Goal: Information Seeking & Learning: Learn about a topic

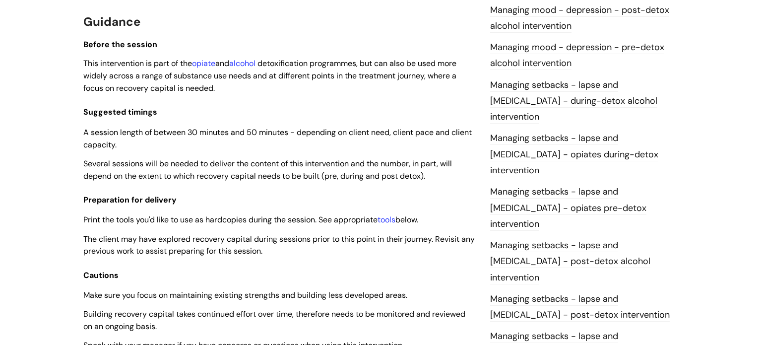
scroll to position [792, 0]
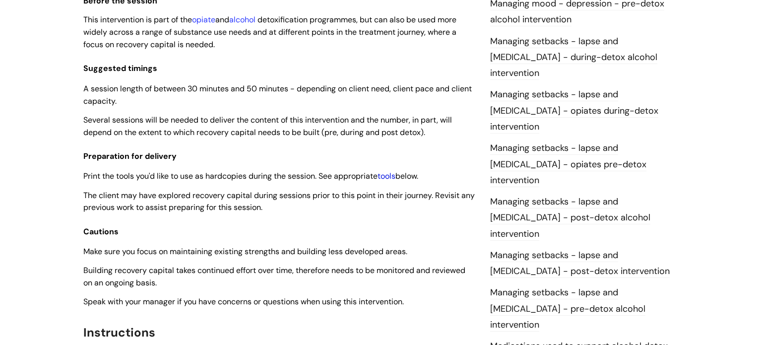
click at [395, 180] on link "tools" at bounding box center [387, 176] width 18 height 10
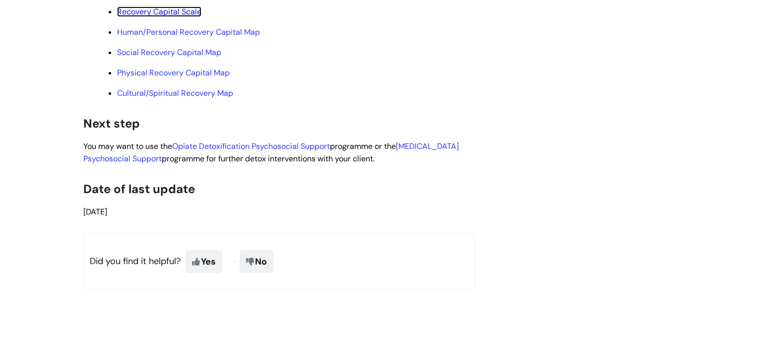
scroll to position [2666, 0]
click at [252, 38] on link "Human/Personal Recovery Capital Map" at bounding box center [188, 32] width 143 height 10
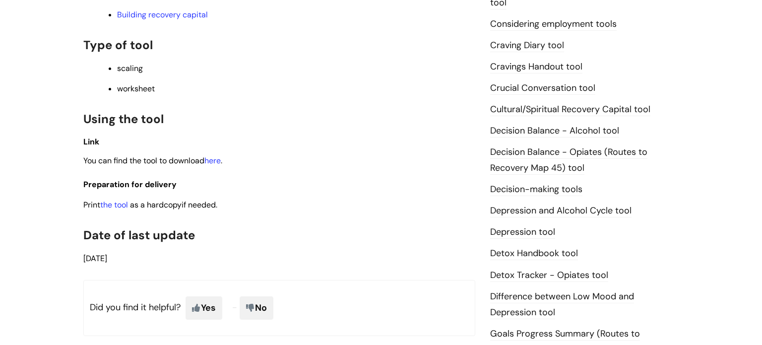
scroll to position [392, 0]
drag, startPoint x: 115, startPoint y: 206, endPoint x: 131, endPoint y: 205, distance: 16.4
click at [115, 206] on link "the tool" at bounding box center [114, 204] width 28 height 10
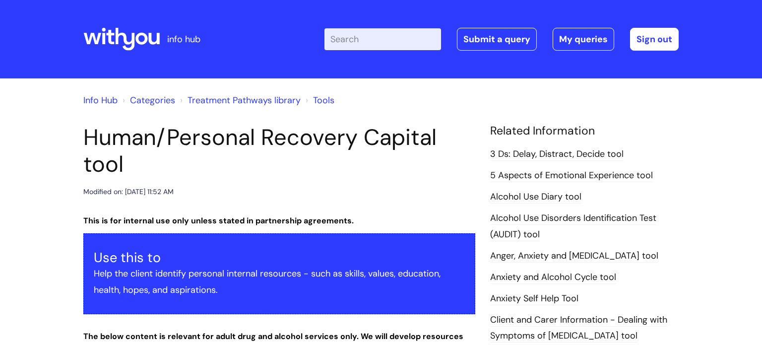
click at [394, 27] on div "Enter your search term here... Search Submit a query My queries Welcome [PERSON…" at bounding box center [455, 39] width 448 height 59
click at [353, 42] on input "Enter your search term here..." at bounding box center [383, 39] width 117 height 22
type input "SWOT"
click button "Search" at bounding box center [0, 0] width 0 height 0
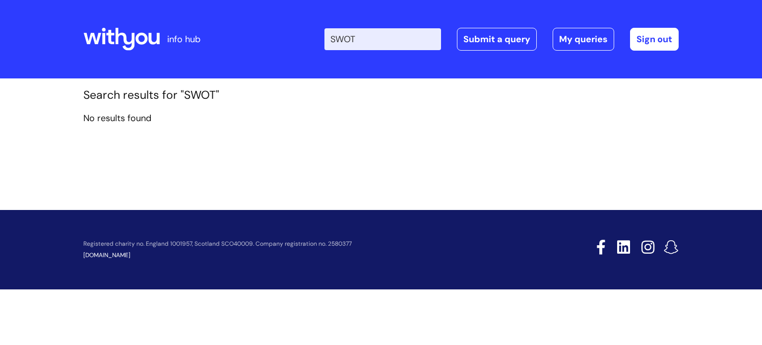
click at [384, 46] on input "SWOT" at bounding box center [383, 39] width 117 height 22
type input "S"
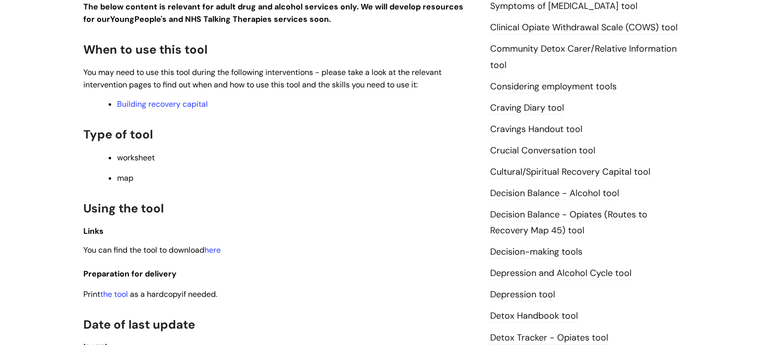
scroll to position [328, 0]
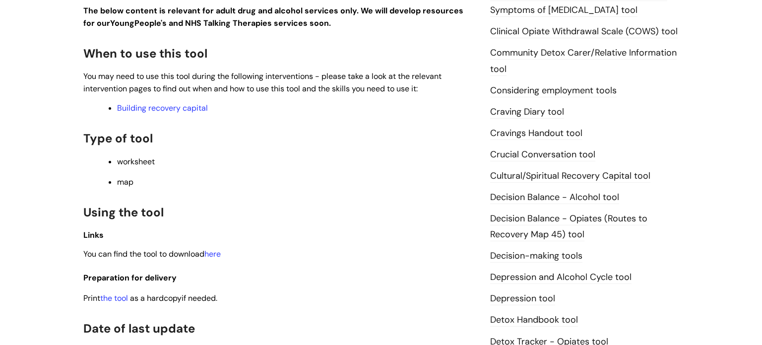
scroll to position [327, 0]
